Goal: Information Seeking & Learning: Learn about a topic

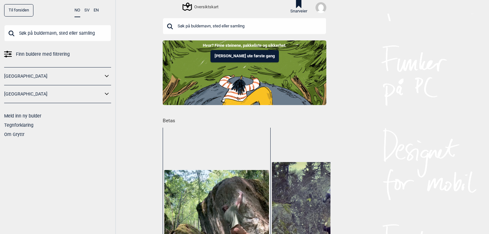
drag, startPoint x: 379, startPoint y: 176, endPoint x: 368, endPoint y: 178, distance: 11.4
click at [379, 176] on div "Til forsiden NO SV EN Finn buldere med filtrering [GEOGRAPHIC_DATA] [GEOGRAPHIC…" at bounding box center [244, 117] width 489 height 234
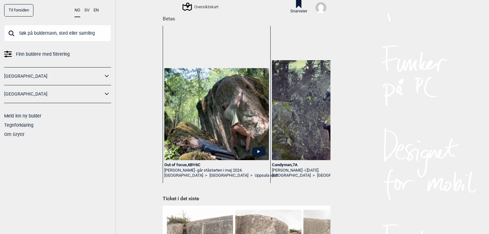
click at [176, 178] on link "[GEOGRAPHIC_DATA]" at bounding box center [183, 175] width 39 height 5
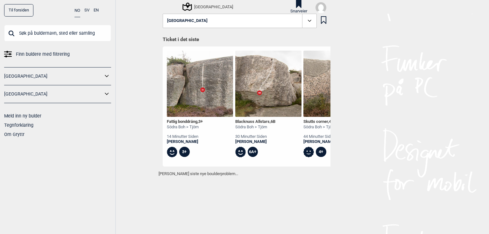
click at [17, 69] on div "[GEOGRAPHIC_DATA]" at bounding box center [57, 76] width 107 height 18
click at [17, 73] on link "[GEOGRAPHIC_DATA]" at bounding box center [53, 76] width 99 height 9
click at [111, 76] on icon at bounding box center [107, 76] width 8 height 9
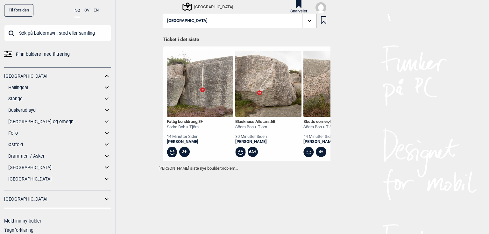
click at [20, 122] on link "[GEOGRAPHIC_DATA] og omegn" at bounding box center [55, 121] width 95 height 9
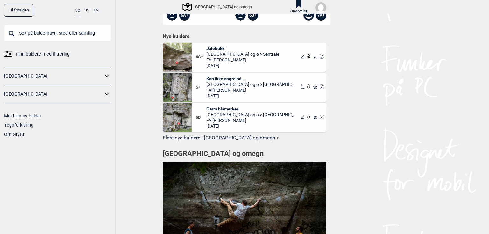
scroll to position [532, 0]
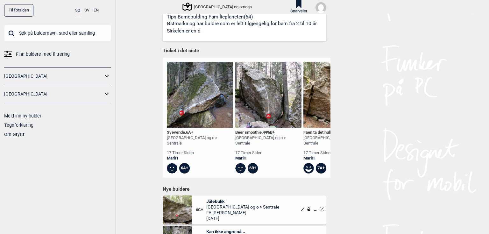
click at [108, 76] on icon at bounding box center [107, 76] width 8 height 9
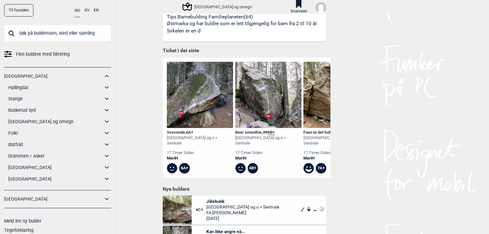
click at [22, 122] on link "[GEOGRAPHIC_DATA] og omegn" at bounding box center [55, 121] width 95 height 9
click at [103, 122] on icon at bounding box center [107, 121] width 8 height 9
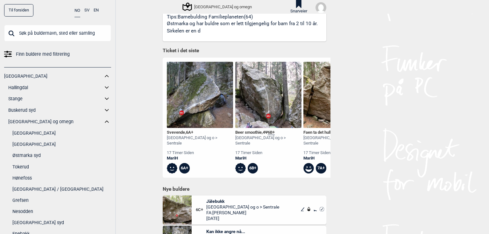
click at [25, 143] on link "[GEOGRAPHIC_DATA]" at bounding box center [61, 144] width 99 height 9
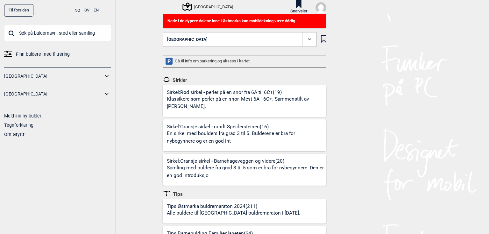
click at [343, 129] on div "Til forsiden NO SV EN Finn buldere med filtrering [GEOGRAPHIC_DATA] [GEOGRAPHIC…" at bounding box center [244, 117] width 489 height 234
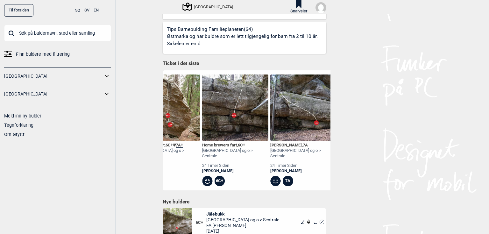
scroll to position [0, 180]
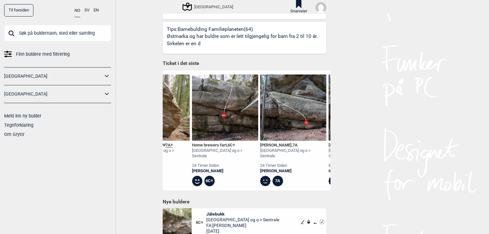
drag, startPoint x: 275, startPoint y: 144, endPoint x: 417, endPoint y: 143, distance: 141.7
click at [428, 135] on div "Til forsiden NO SV EN Finn buldere med filtrering [GEOGRAPHIC_DATA] [GEOGRAPHIC…" at bounding box center [244, 117] width 489 height 234
click at [270, 115] on img at bounding box center [293, 107] width 66 height 66
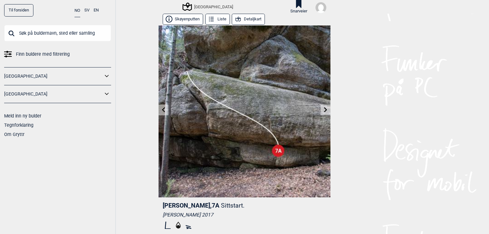
scroll to position [149, 0]
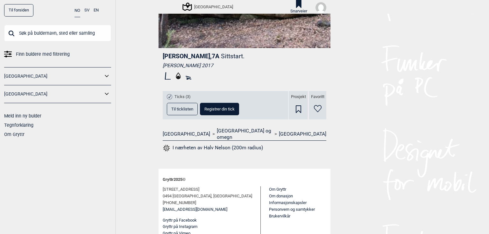
click at [172, 112] on button "Til ticklisten" at bounding box center [182, 109] width 31 height 12
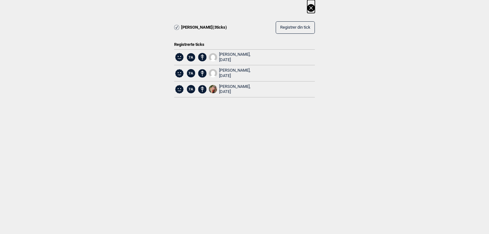
click at [313, 6] on icon at bounding box center [311, 8] width 8 height 8
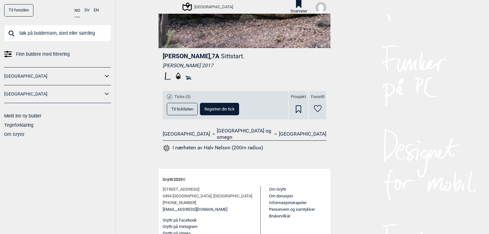
scroll to position [0, 0]
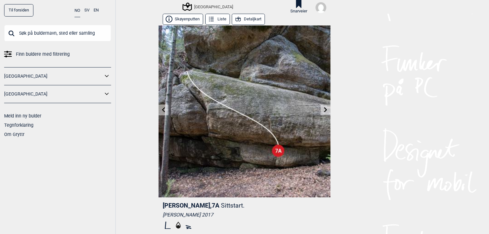
click at [163, 109] on icon at bounding box center [163, 109] width 5 height 5
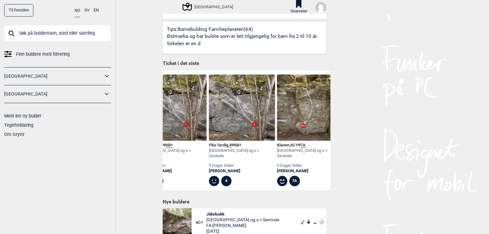
scroll to position [0, 6729]
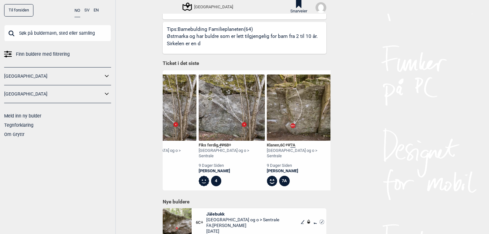
click at [23, 53] on span "Finn buldere med filtrering" at bounding box center [43, 54] width 54 height 9
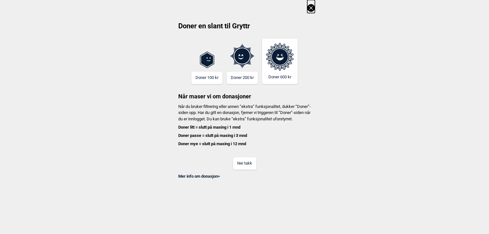
click at [231, 170] on div "Nei takk" at bounding box center [244, 159] width 141 height 21
click at [238, 170] on button "Nei takk" at bounding box center [244, 163] width 23 height 12
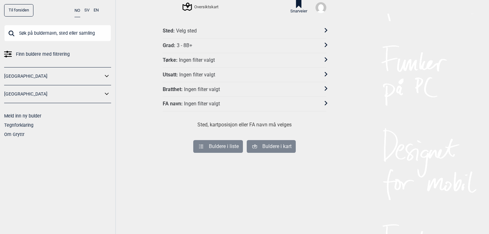
click at [179, 29] on div "Velg sted" at bounding box center [186, 31] width 21 height 7
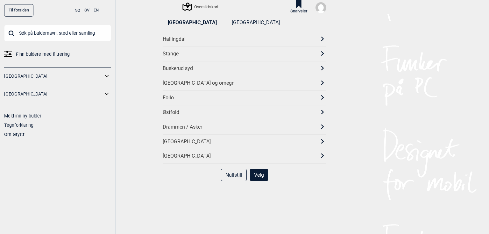
click at [186, 86] on div "[GEOGRAPHIC_DATA] og omegn" at bounding box center [245, 83] width 164 height 15
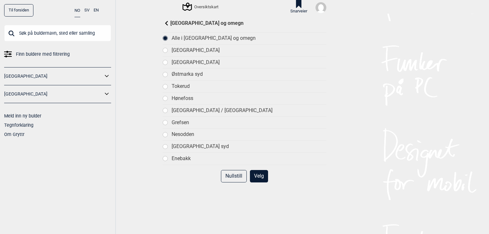
click at [187, 61] on div "[GEOGRAPHIC_DATA]" at bounding box center [249, 62] width 155 height 7
click at [262, 175] on button "Velg" at bounding box center [259, 176] width 18 height 12
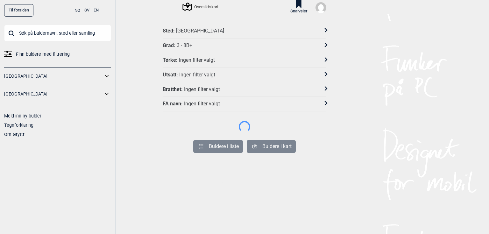
click at [196, 63] on div "Tørke : Ingen filter valgt" at bounding box center [245, 60] width 164 height 15
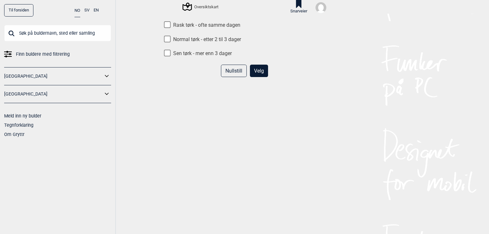
click at [255, 71] on button "Velg" at bounding box center [259, 71] width 18 height 12
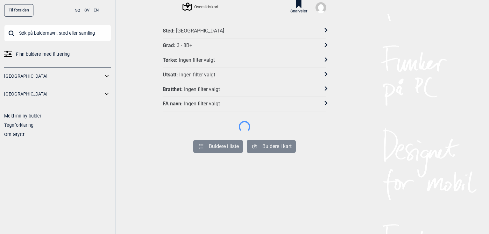
click at [197, 49] on div "Grad : 3 - 8B+" at bounding box center [245, 46] width 164 height 15
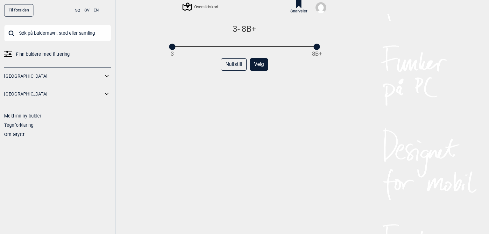
click at [210, 46] on div "3 8B+" at bounding box center [244, 46] width 145 height 4
click at [231, 50] on div "6A - 8B+ 3 8B+ Nullstill Velg" at bounding box center [245, 134] width 164 height 220
click at [234, 47] on div "3 8B+" at bounding box center [244, 46] width 145 height 4
click at [245, 45] on div "3 8B+" at bounding box center [244, 46] width 145 height 4
drag, startPoint x: 255, startPoint y: 47, endPoint x: 258, endPoint y: 47, distance: 3.2
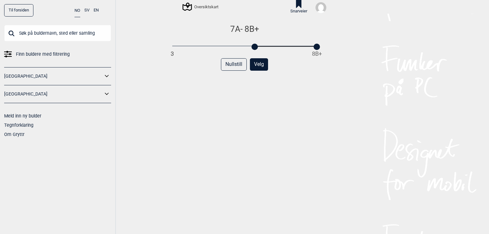
click at [258, 47] on div "3 8B+" at bounding box center [244, 46] width 145 height 4
click at [268, 46] on div "3 8B+" at bounding box center [244, 46] width 145 height 4
click at [266, 48] on div at bounding box center [269, 47] width 6 height 6
drag, startPoint x: 317, startPoint y: 47, endPoint x: 269, endPoint y: 48, distance: 48.1
click at [269, 48] on div at bounding box center [269, 47] width 6 height 6
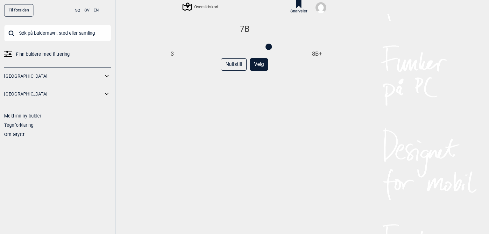
click at [263, 69] on button "Velg" at bounding box center [259, 64] width 18 height 12
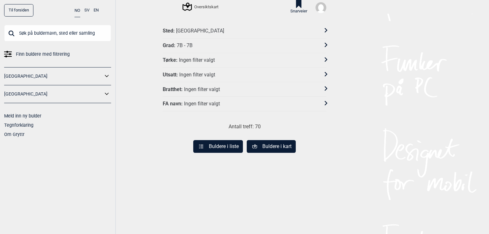
click at [211, 143] on button "Buldere i liste" at bounding box center [218, 146] width 50 height 13
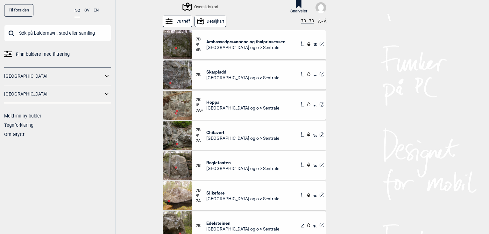
click at [451, 55] on div "Til forsiden NO SV EN Finn buldere med filtrering [GEOGRAPHIC_DATA] [GEOGRAPHIC…" at bounding box center [244, 117] width 489 height 234
click at [217, 128] on div "Chilavert Oslo og o > Sentrale" at bounding box center [242, 135] width 73 height 16
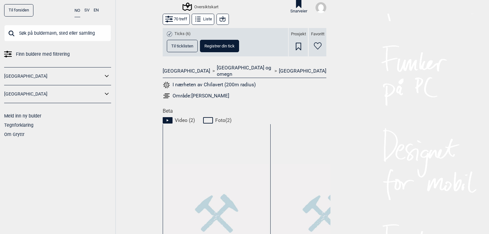
scroll to position [342, 0]
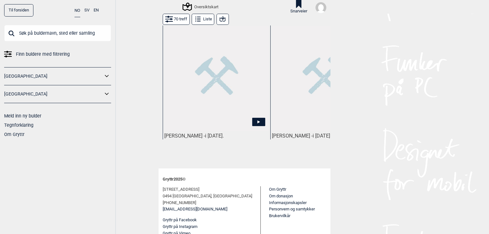
click at [215, 113] on img at bounding box center [216, 78] width 105 height 105
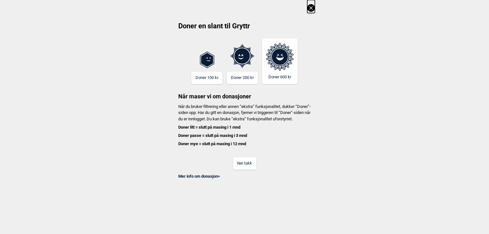
click at [242, 170] on button "Nei takk" at bounding box center [244, 163] width 23 height 12
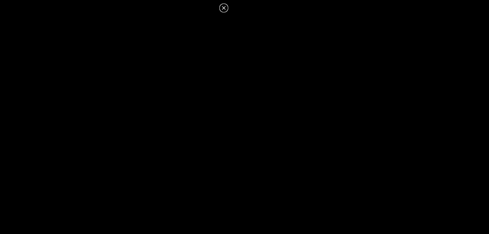
click at [374, 134] on dialog at bounding box center [244, 117] width 489 height 234
click at [355, 87] on dialog at bounding box center [244, 117] width 489 height 234
click at [348, 87] on dialog at bounding box center [244, 117] width 489 height 234
click at [227, 4] on icon at bounding box center [224, 8] width 8 height 8
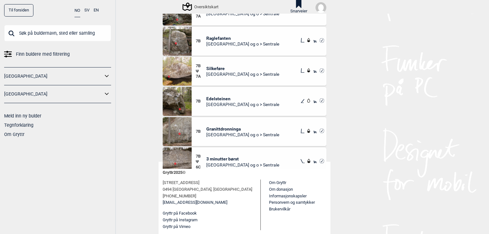
scroll to position [21, 0]
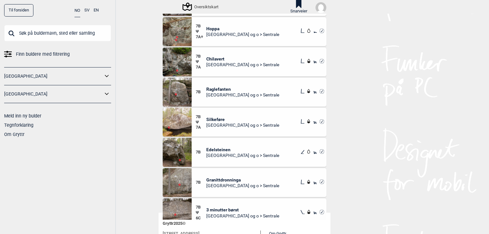
click at [394, 104] on div "Til forsiden NO SV EN Finn buldere med filtrering [GEOGRAPHIC_DATA] [GEOGRAPHIC…" at bounding box center [244, 117] width 489 height 234
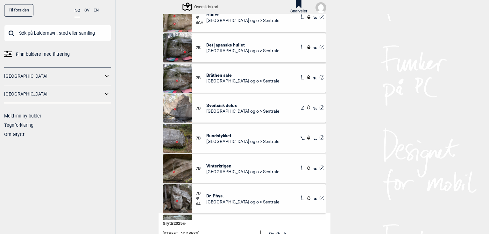
scroll to position [463, 0]
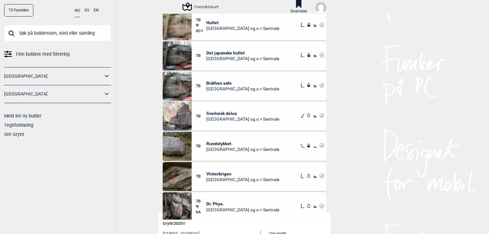
click at [218, 89] on span "[GEOGRAPHIC_DATA] og o > Sentrale" at bounding box center [242, 89] width 73 height 6
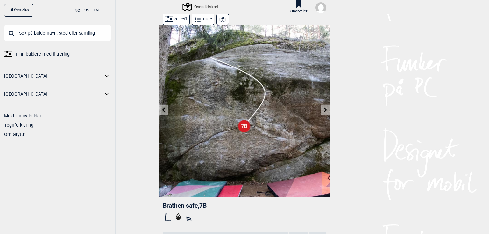
scroll to position [102, 0]
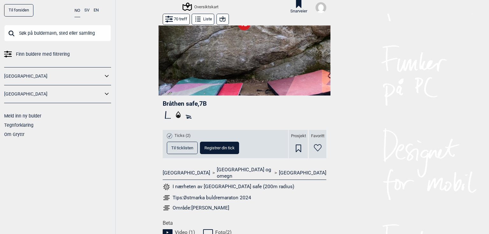
click at [188, 147] on span "Til ticklisten" at bounding box center [182, 148] width 22 height 4
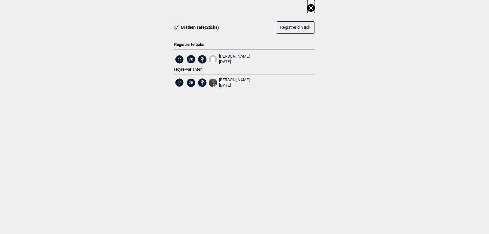
click at [311, 8] on icon at bounding box center [311, 8] width 4 height 4
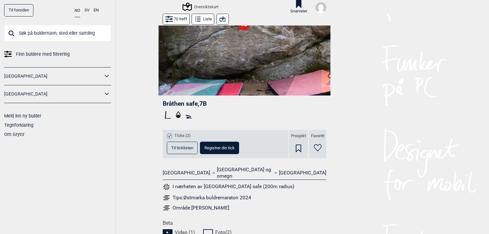
scroll to position [0, 0]
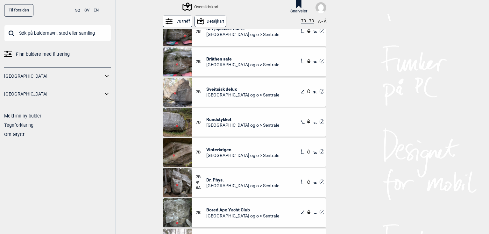
scroll to position [51, 0]
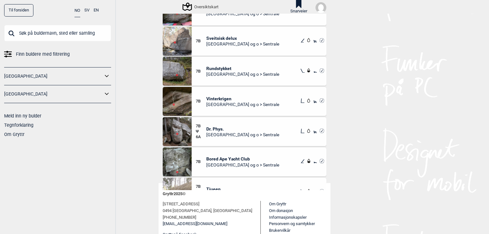
click at [390, 85] on div "Til forsiden NO SV EN Finn buldere med filtrering [GEOGRAPHIC_DATA] [GEOGRAPHIC…" at bounding box center [244, 117] width 489 height 234
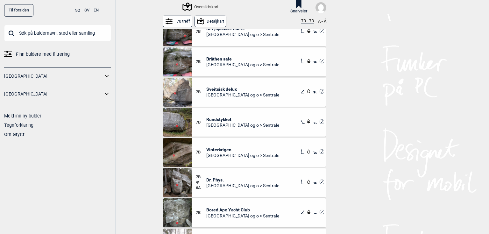
scroll to position [558, 0]
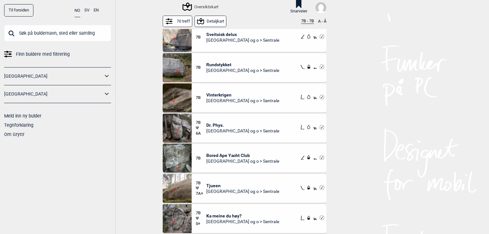
click at [215, 169] on div "7B Bored Ape Yacht Club Oslo og o > Sentrale" at bounding box center [259, 158] width 135 height 29
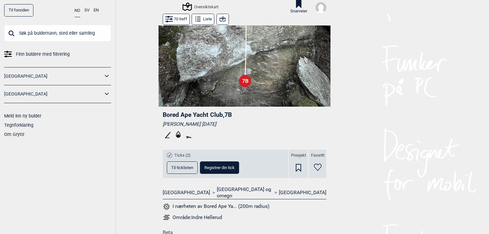
scroll to position [142, 0]
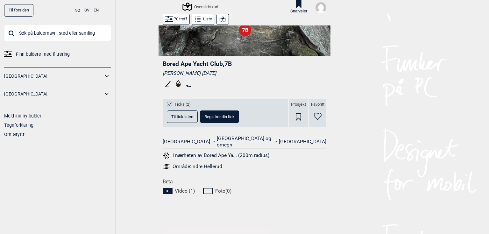
click at [192, 119] on button "Til ticklisten" at bounding box center [182, 116] width 31 height 12
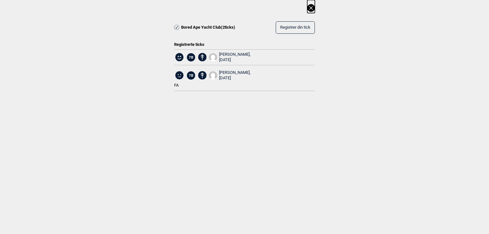
click at [313, 6] on icon at bounding box center [311, 8] width 8 height 8
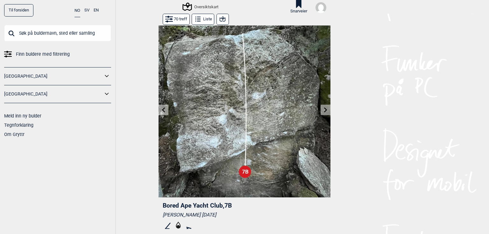
scroll to position [306, 0]
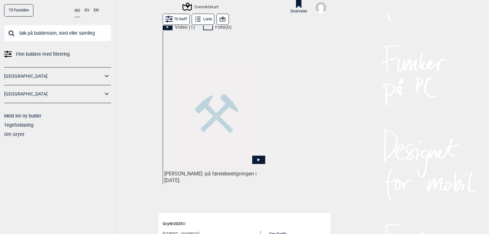
click at [228, 150] on img at bounding box center [216, 116] width 105 height 105
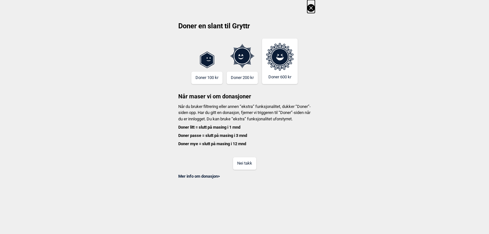
click at [247, 165] on button "Nei takk" at bounding box center [244, 163] width 23 height 12
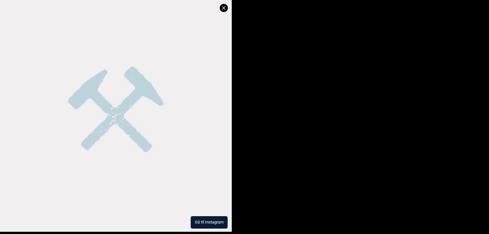
click at [209, 221] on button "Gå til Instagram" at bounding box center [209, 222] width 37 height 12
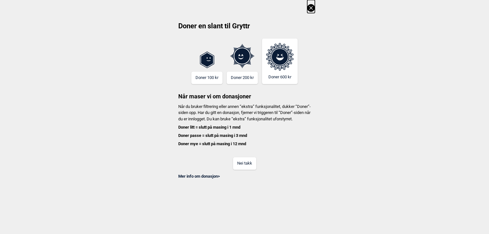
click at [316, 4] on div "Doner en slant til Gryttr Doner 100 kr Doner 200 kr Doner 600 kr Når maser vi o…" at bounding box center [244, 89] width 489 height 179
click at [311, 6] on icon at bounding box center [311, 8] width 8 height 8
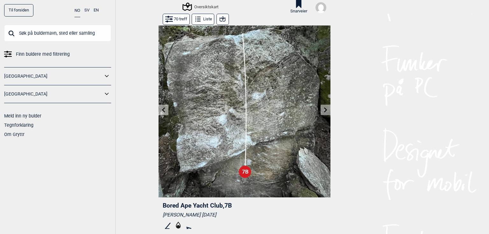
click at [181, 18] on button "70 treff" at bounding box center [176, 19] width 27 height 11
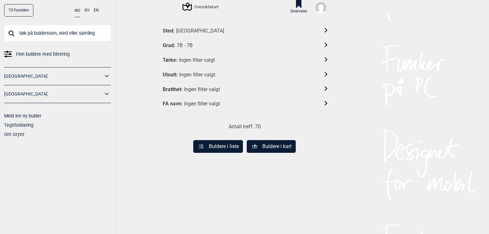
click at [223, 148] on button "Buldere i liste" at bounding box center [218, 146] width 50 height 13
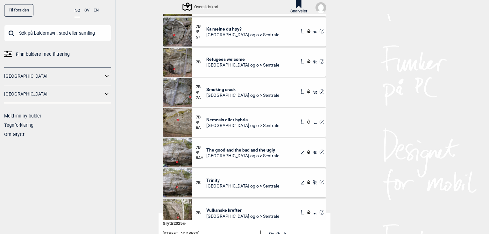
scroll to position [768, 0]
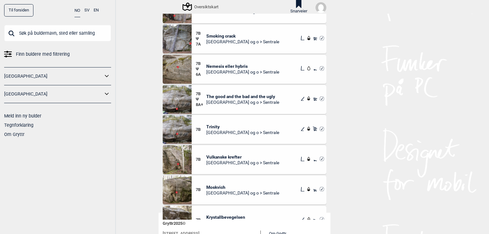
click at [445, 103] on div "Til forsiden NO SV EN Finn buldere med filtrering Norge Sverige Meld inn ny bul…" at bounding box center [244, 117] width 489 height 234
click at [227, 158] on span "Vulkanske krefter" at bounding box center [242, 157] width 73 height 6
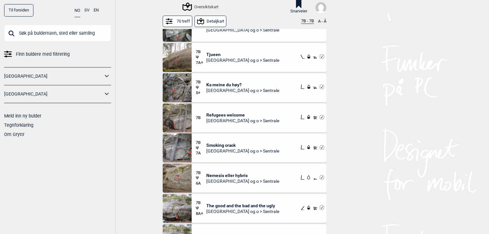
scroll to position [694, 0]
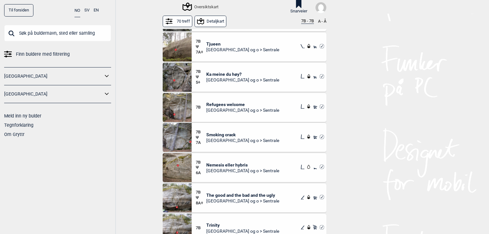
click at [373, 122] on div "Til forsiden NO SV EN Finn buldere med filtrering Norge Sverige Meld inn ny bul…" at bounding box center [244, 117] width 489 height 234
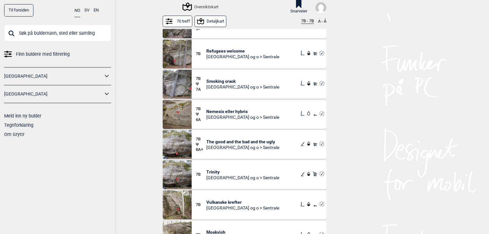
scroll to position [796, 0]
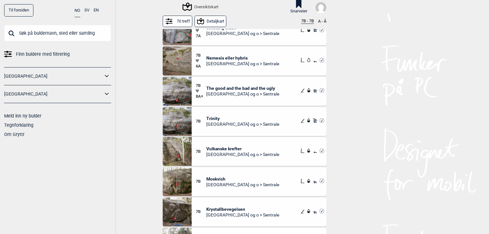
click at [357, 123] on div "Til forsiden NO SV EN Finn buldere med filtrering Norge Sverige Meld inn ny bul…" at bounding box center [244, 117] width 489 height 234
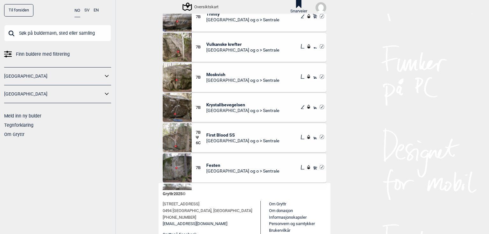
scroll to position [898, 0]
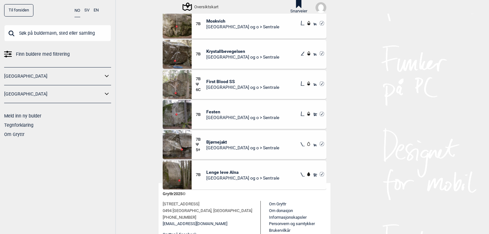
click at [368, 93] on div "Til forsiden NO SV EN Finn buldere med filtrering Norge Sverige Meld inn ny bul…" at bounding box center [244, 117] width 489 height 234
click at [364, 90] on div "Til forsiden NO SV EN Finn buldere med filtrering Norge Sverige Meld inn ny bul…" at bounding box center [244, 117] width 489 height 234
click at [464, 130] on div "Til forsiden NO SV EN Finn buldere med filtrering Norge Sverige Meld inn ny bul…" at bounding box center [244, 117] width 489 height 234
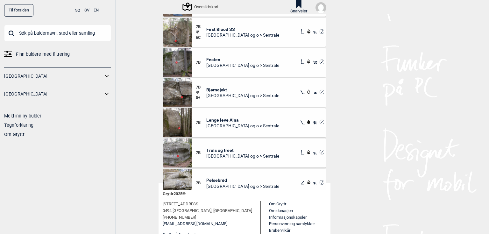
click at [368, 95] on div "Til forsiden NO SV EN Finn buldere med filtrering Norge Sverige Meld inn ny bul…" at bounding box center [244, 117] width 489 height 234
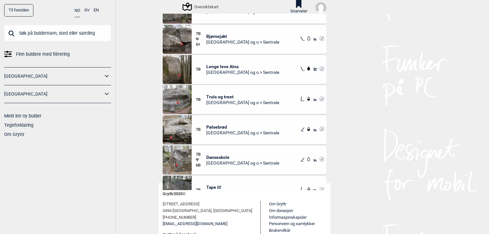
scroll to position [1051, 0]
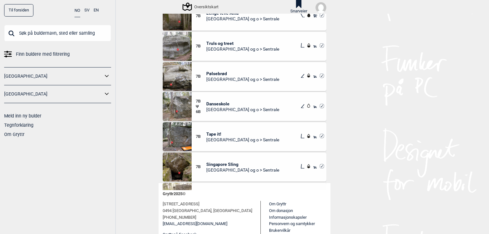
click at [350, 112] on div "Til forsiden NO SV EN Finn buldere med filtrering Norge Sverige Meld inn ny bul…" at bounding box center [244, 117] width 489 height 234
click at [221, 103] on span "Danseskole" at bounding box center [242, 104] width 73 height 6
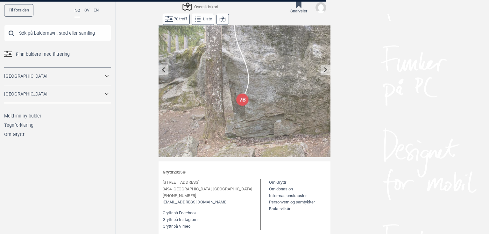
scroll to position [18, 0]
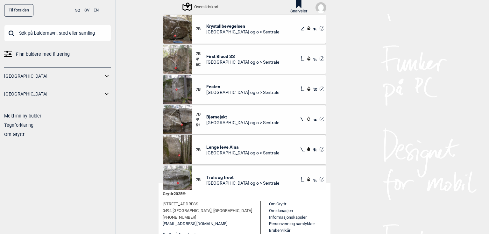
scroll to position [972, 0]
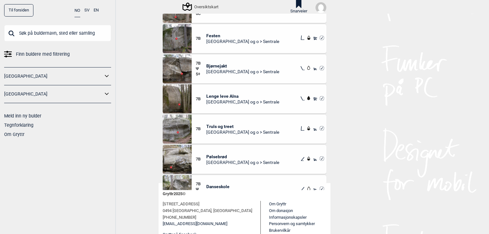
click at [404, 97] on div "Til forsiden NO SV EN Finn buldere med filtrering Norge Sverige Meld inn ny bul…" at bounding box center [244, 117] width 489 height 234
click at [148, 121] on div "Til forsiden NO SV EN Finn buldere med filtrering Norge Sverige Meld inn ny bul…" at bounding box center [244, 117] width 489 height 234
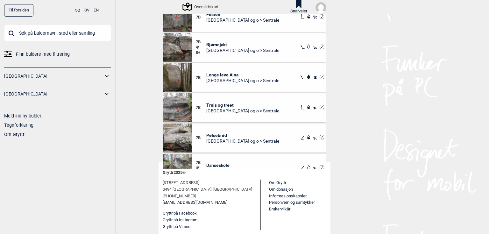
drag, startPoint x: 136, startPoint y: 81, endPoint x: 142, endPoint y: 10, distance: 71.2
click at [136, 80] on div "Til forsiden NO SV EN Finn buldere med filtrering Norge Sverige Meld inn ny bul…" at bounding box center [244, 117] width 489 height 234
click at [140, 68] on div "Til forsiden NO SV EN Finn buldere med filtrering Norge Sverige Meld inn ny bul…" at bounding box center [244, 117] width 489 height 234
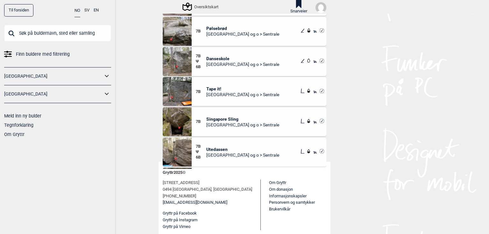
click at [367, 118] on div "Til forsiden NO SV EN Finn buldere med filtrering Norge Sverige Meld inn ny bul…" at bounding box center [244, 117] width 489 height 234
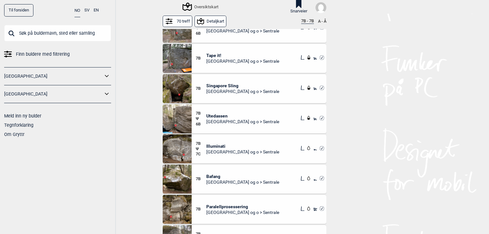
scroll to position [51, 0]
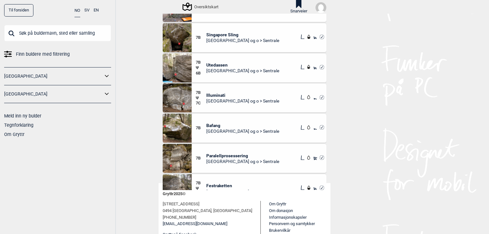
click at [382, 82] on div "Til forsiden NO SV EN Finn buldere med filtrering Norge Sverige Meld inn ny bul…" at bounding box center [244, 117] width 489 height 234
click at [393, 75] on div "Til forsiden NO SV EN Finn buldere med filtrering Norge Sverige Meld inn ny bul…" at bounding box center [244, 117] width 489 height 234
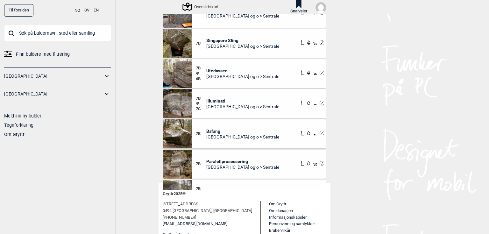
drag, startPoint x: 360, startPoint y: 67, endPoint x: 355, endPoint y: 57, distance: 11.7
click at [368, 55] on div "Til forsiden NO SV EN Finn buldere med filtrering Norge Sverige Meld inn ny bul…" at bounding box center [244, 117] width 489 height 234
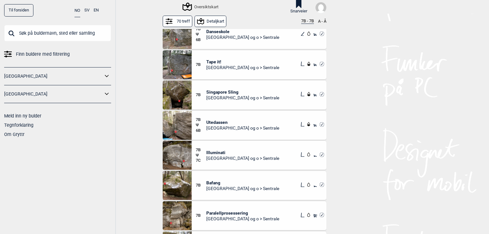
scroll to position [51, 0]
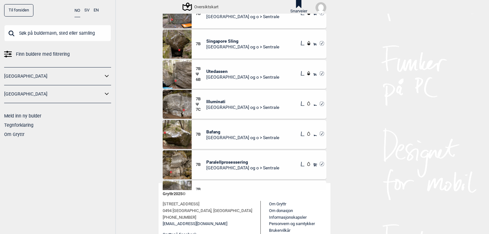
click at [442, 67] on div "Til forsiden NO SV EN Finn buldere med filtrering Norge Sverige Meld inn ny bul…" at bounding box center [244, 117] width 489 height 234
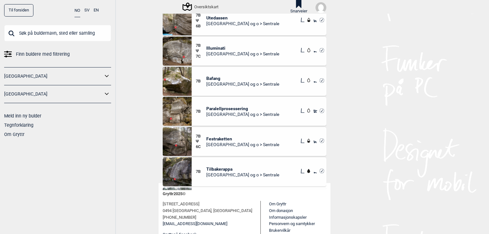
click at [432, 98] on div "Til forsiden NO SV EN Finn buldere med filtrering Norge Sverige Meld inn ny bul…" at bounding box center [244, 117] width 489 height 234
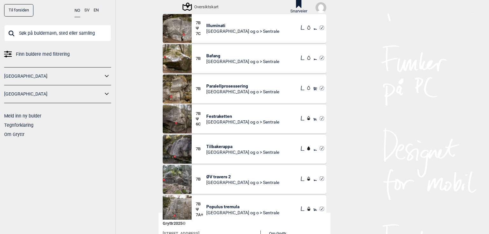
scroll to position [1322, 0]
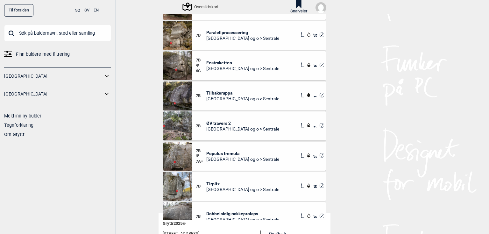
click at [445, 105] on div "Til forsiden NO SV EN Finn buldere med filtrering Norge Sverige Meld inn ny bul…" at bounding box center [244, 117] width 489 height 234
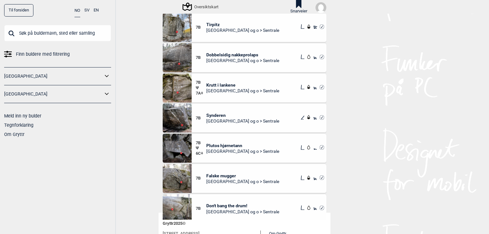
scroll to position [1526, 0]
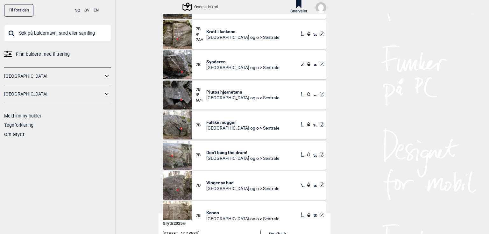
click at [436, 101] on div "Til forsiden NO SV EN Finn buldere med filtrering Norge Sverige Meld inn ny bul…" at bounding box center [244, 117] width 489 height 234
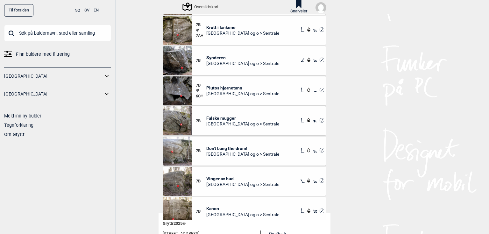
drag, startPoint x: 271, startPoint y: 150, endPoint x: 269, endPoint y: 157, distance: 7.4
click at [430, 147] on div "Til forsiden NO SV EN Finn buldere med filtrering Norge Sverige Meld inn ny bul…" at bounding box center [244, 117] width 489 height 234
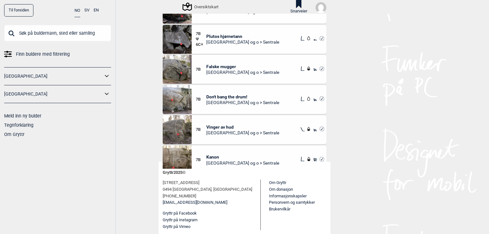
scroll to position [21, 0]
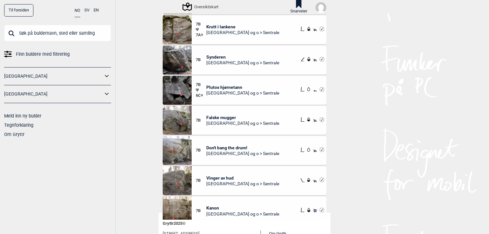
click at [373, 142] on div "Til forsiden NO SV EN Finn buldere med filtrering Norge Sverige Meld inn ny bul…" at bounding box center [244, 117] width 489 height 234
click at [225, 127] on div "7B Falske mugger Oslo og o > Sentrale" at bounding box center [259, 120] width 135 height 29
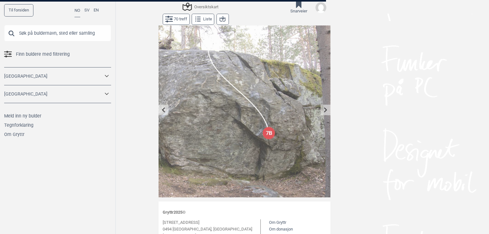
click at [232, 107] on img at bounding box center [245, 111] width 172 height 172
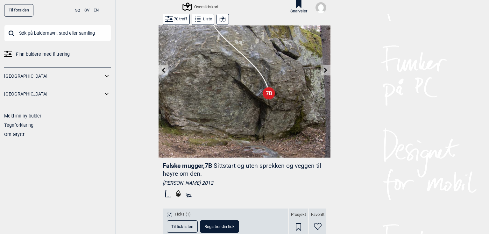
scroll to position [142, 0]
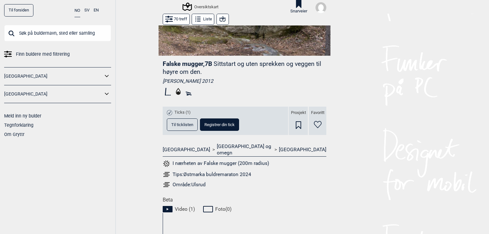
drag, startPoint x: 121, startPoint y: 113, endPoint x: 115, endPoint y: 101, distance: 14.1
click at [122, 113] on div "Til forsiden NO SV EN Finn buldere med filtrering Norge Sverige Meld inn ny bul…" at bounding box center [244, 117] width 489 height 234
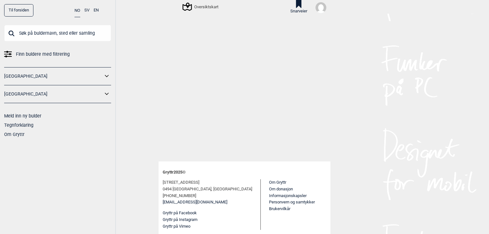
scroll to position [72, 0]
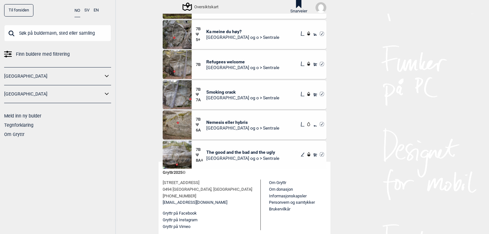
click at [365, 122] on div "Til forsiden NO SV EN Finn buldere med filtrering Norge Sverige Meld inn ny bul…" at bounding box center [244, 117] width 489 height 234
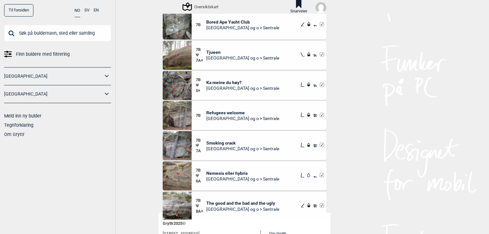
scroll to position [768, 0]
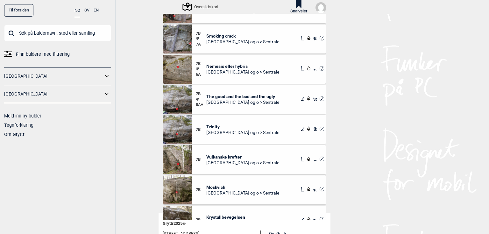
click at [373, 103] on div "Til forsiden NO SV EN Finn buldere med filtrering Norge Sverige Meld inn ny bul…" at bounding box center [244, 117] width 489 height 234
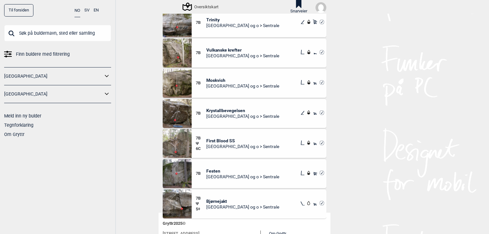
scroll to position [972, 0]
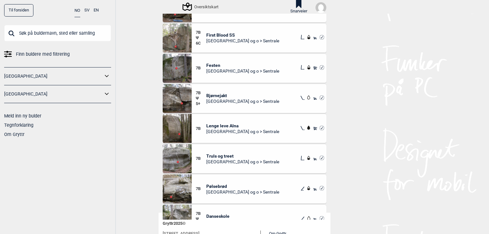
click at [401, 104] on div "Til forsiden NO SV EN Finn buldere med filtrering Norge Sverige Meld inn ny bul…" at bounding box center [244, 117] width 489 height 234
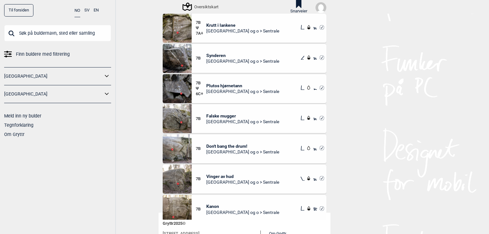
scroll to position [1583, 0]
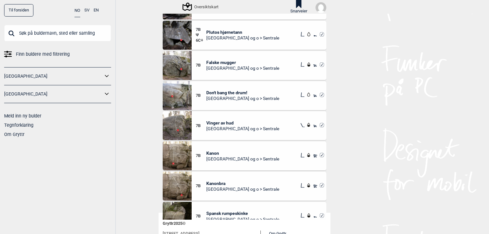
click at [377, 174] on div "Til forsiden NO SV EN Finn buldere med filtrering Norge Sverige Meld inn ny bul…" at bounding box center [244, 117] width 489 height 234
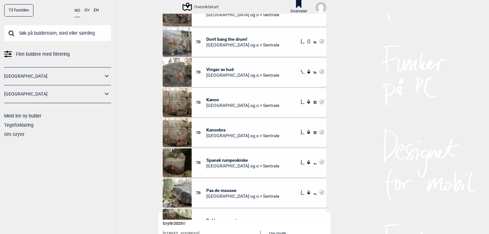
scroll to position [1685, 0]
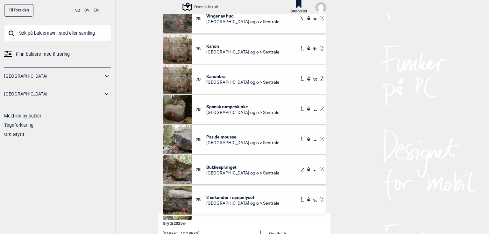
click at [135, 151] on div "Til forsiden NO SV EN Finn buldere med filtrering Norge Sverige Meld inn ny bul…" at bounding box center [244, 117] width 489 height 234
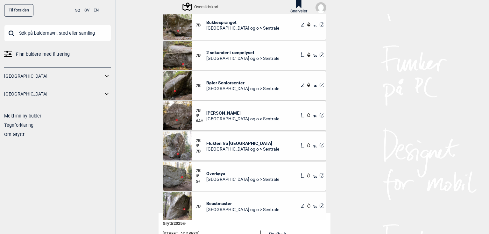
scroll to position [1825, 0]
click at [227, 120] on span "[GEOGRAPHIC_DATA] og o > Sentrale" at bounding box center [242, 119] width 73 height 6
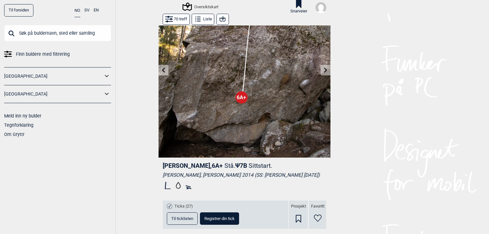
scroll to position [142, 0]
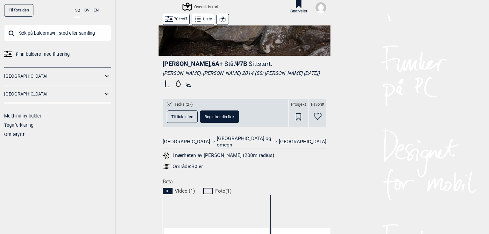
click at [221, 103] on div "Jack Dalton , 6A+ Stå. Ψ 7B Sittstart. Mats Tidemandsen, Ola Tidemandsen 2014 (…" at bounding box center [245, 117] width 172 height 123
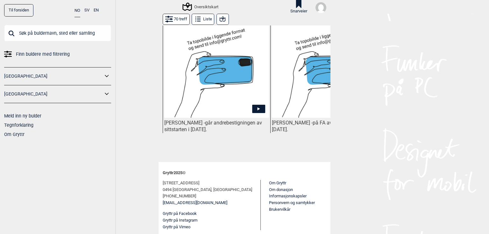
scroll to position [306, 0]
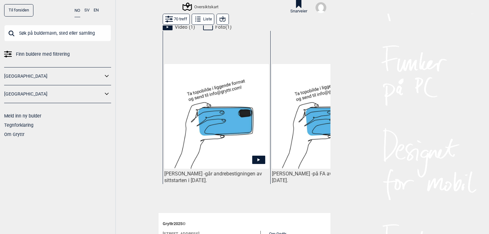
click at [213, 151] on img at bounding box center [216, 116] width 105 height 105
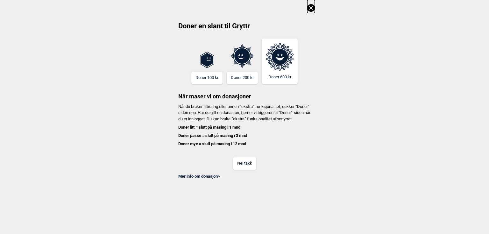
click at [256, 170] on button "Nei takk" at bounding box center [244, 163] width 23 height 12
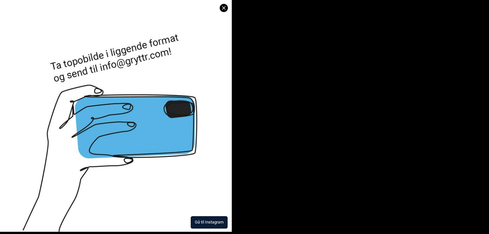
click at [209, 216] on button "Gå til Instagram" at bounding box center [209, 222] width 37 height 12
click at [220, 8] on icon at bounding box center [224, 8] width 8 height 8
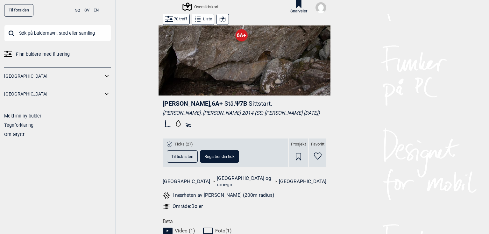
scroll to position [0, 0]
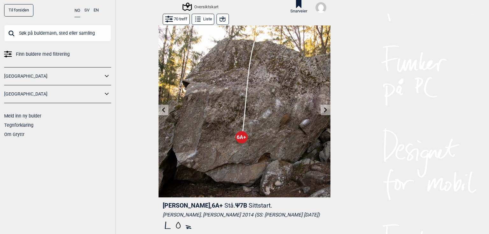
click at [174, 12] on div "Oversiktskart Snarveier" at bounding box center [245, 7] width 172 height 14
click at [170, 20] on icon at bounding box center [169, 19] width 8 height 8
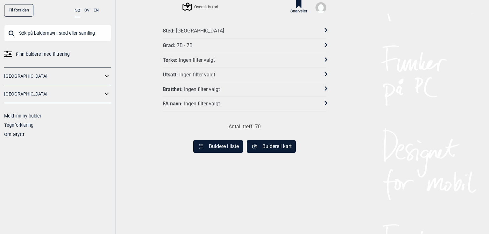
click at [216, 147] on button "Buldere i liste" at bounding box center [218, 146] width 50 height 13
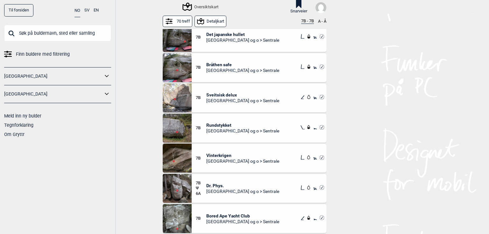
scroll to position [449, 0]
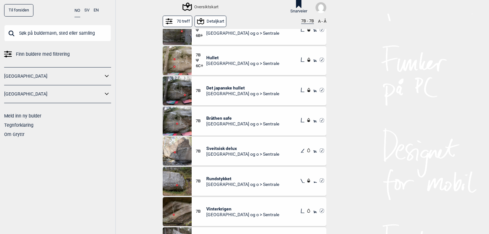
click at [135, 104] on div "Til forsiden NO SV EN Finn buldere med filtrering Norge Sverige Meld inn ny bul…" at bounding box center [244, 117] width 489 height 234
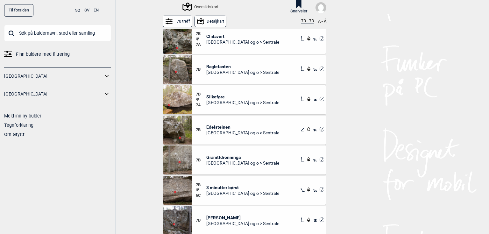
scroll to position [0, 0]
